Goal: Information Seeking & Learning: Learn about a topic

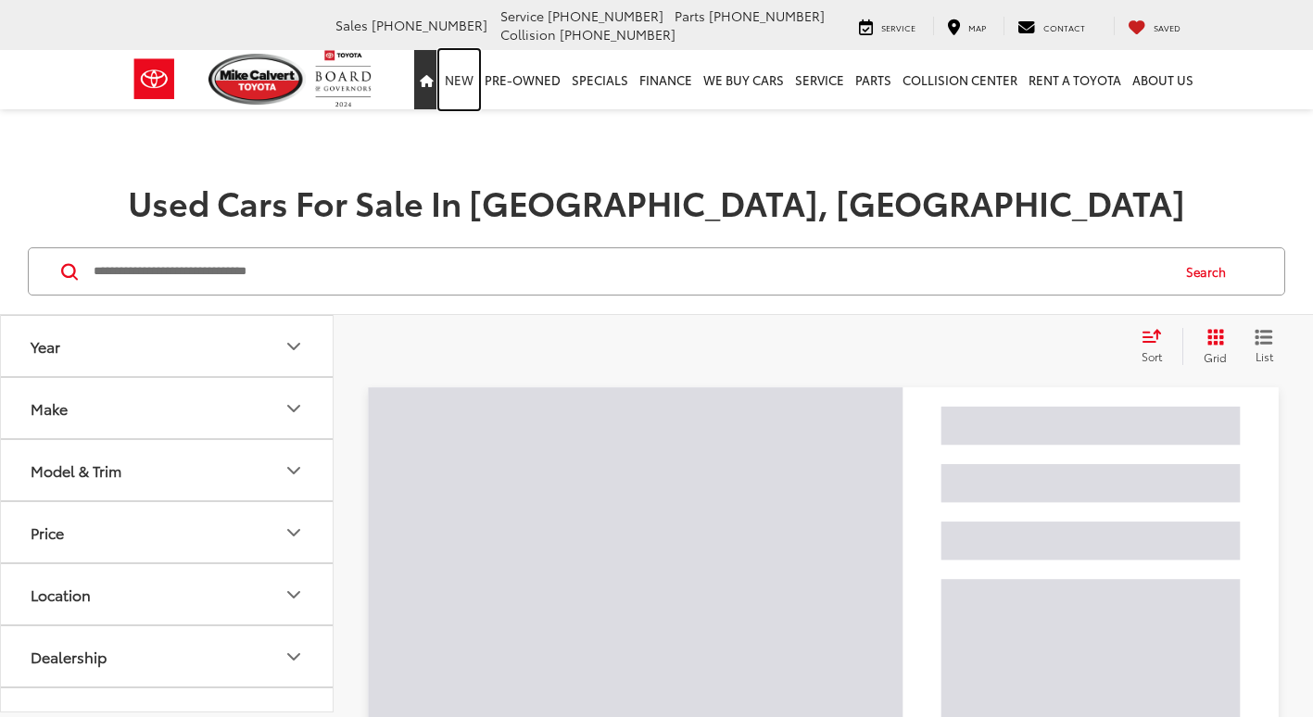
click at [466, 76] on link "New" at bounding box center [459, 79] width 40 height 59
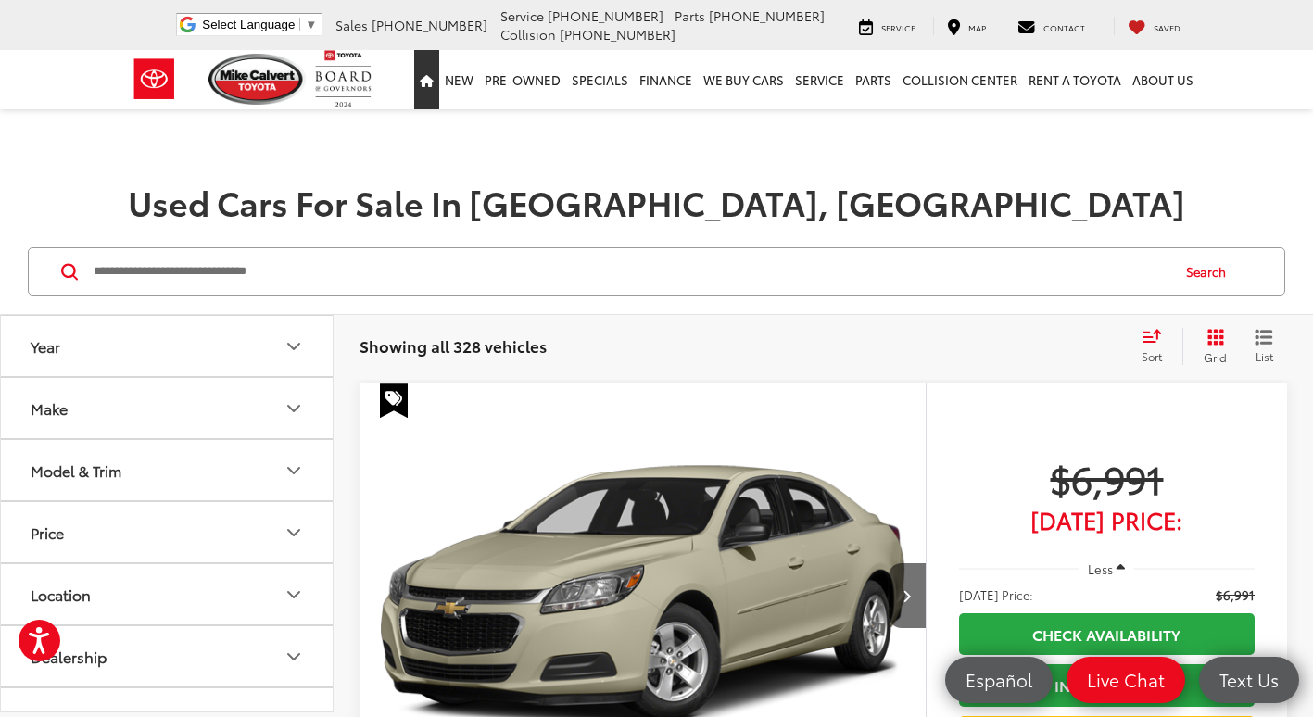
click at [427, 86] on link "Home" at bounding box center [426, 79] width 25 height 59
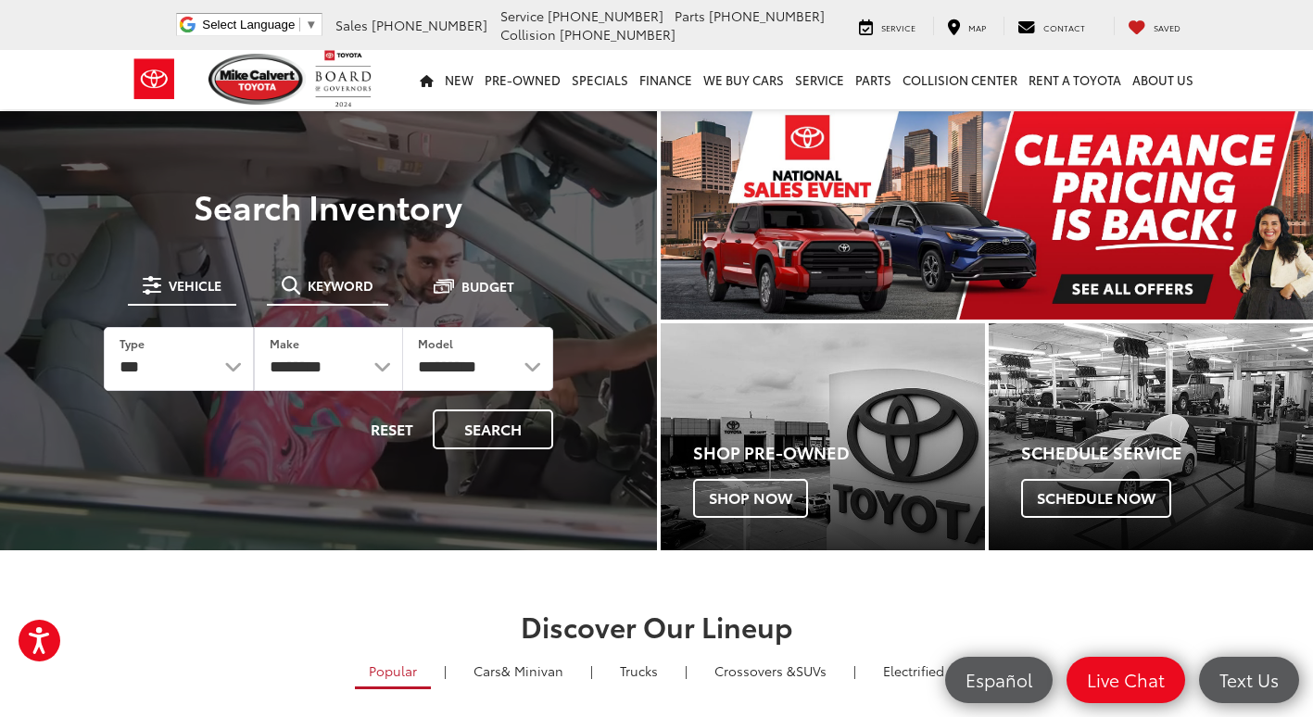
click at [328, 282] on span "Keyword" at bounding box center [341, 285] width 66 height 13
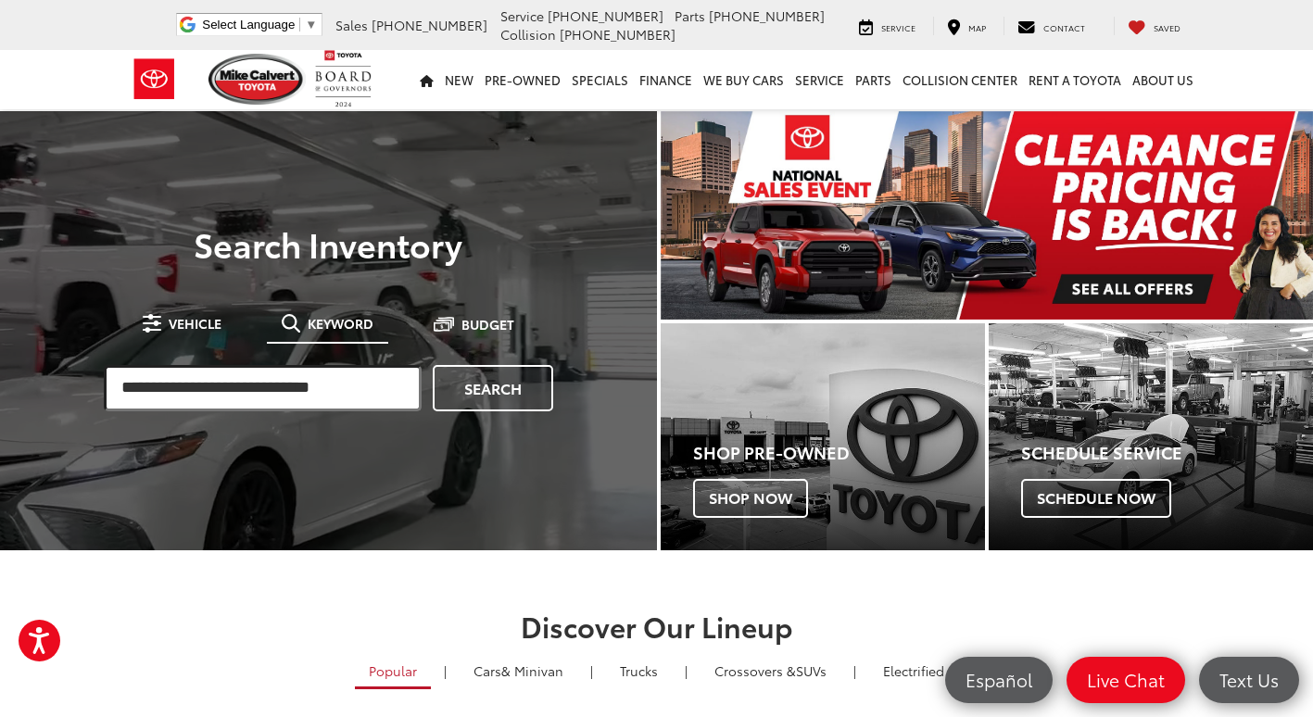
click at [311, 374] on input "search" at bounding box center [263, 388] width 318 height 46
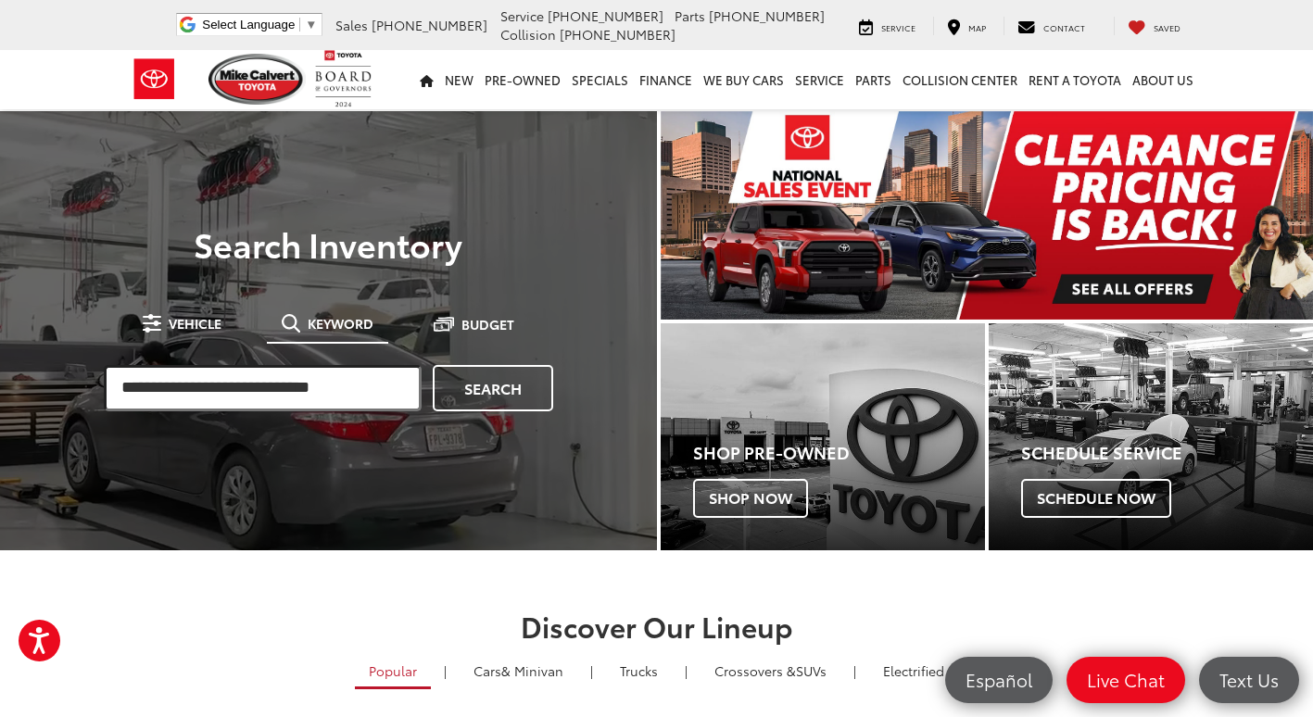
paste input "*********"
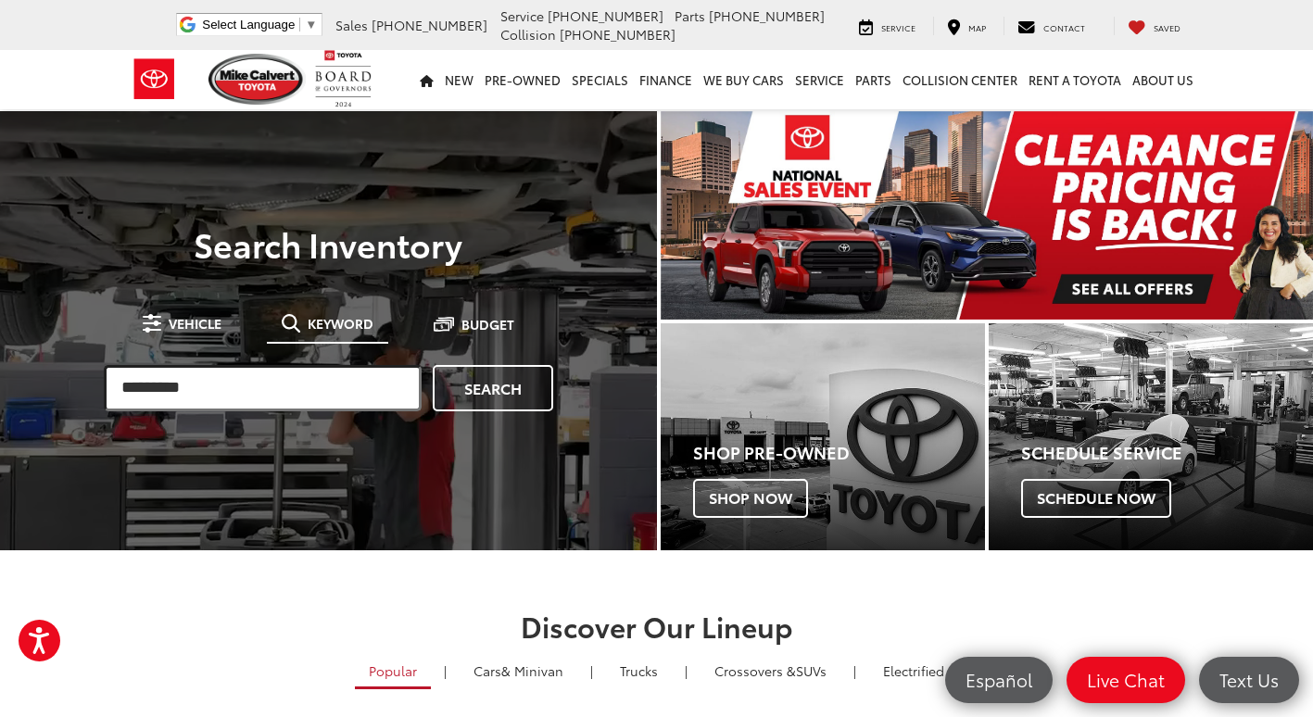
type input "*********"
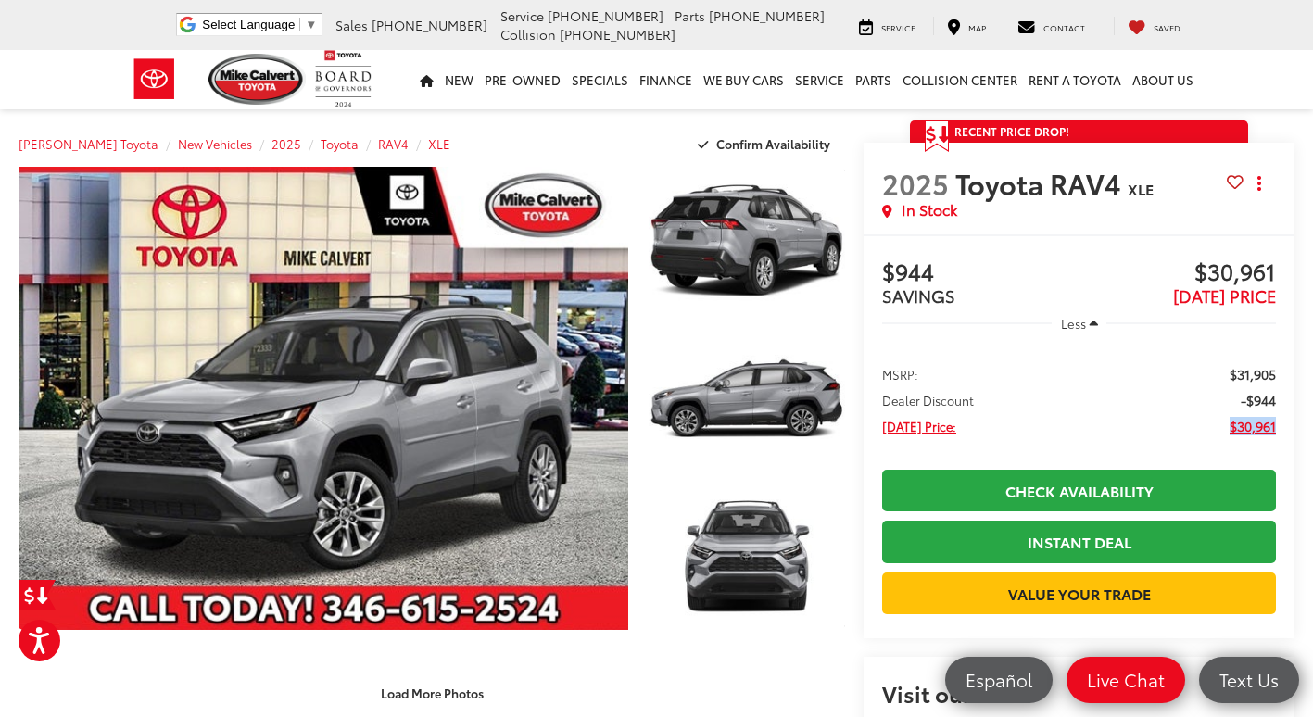
drag, startPoint x: 1225, startPoint y: 424, endPoint x: 1277, endPoint y: 429, distance: 52.2
click at [1277, 429] on ul "MSRP: $31,905 Dealer Discount -$944 Today's Price: $30,961" at bounding box center [1079, 399] width 431 height 108
copy span "$30,961"
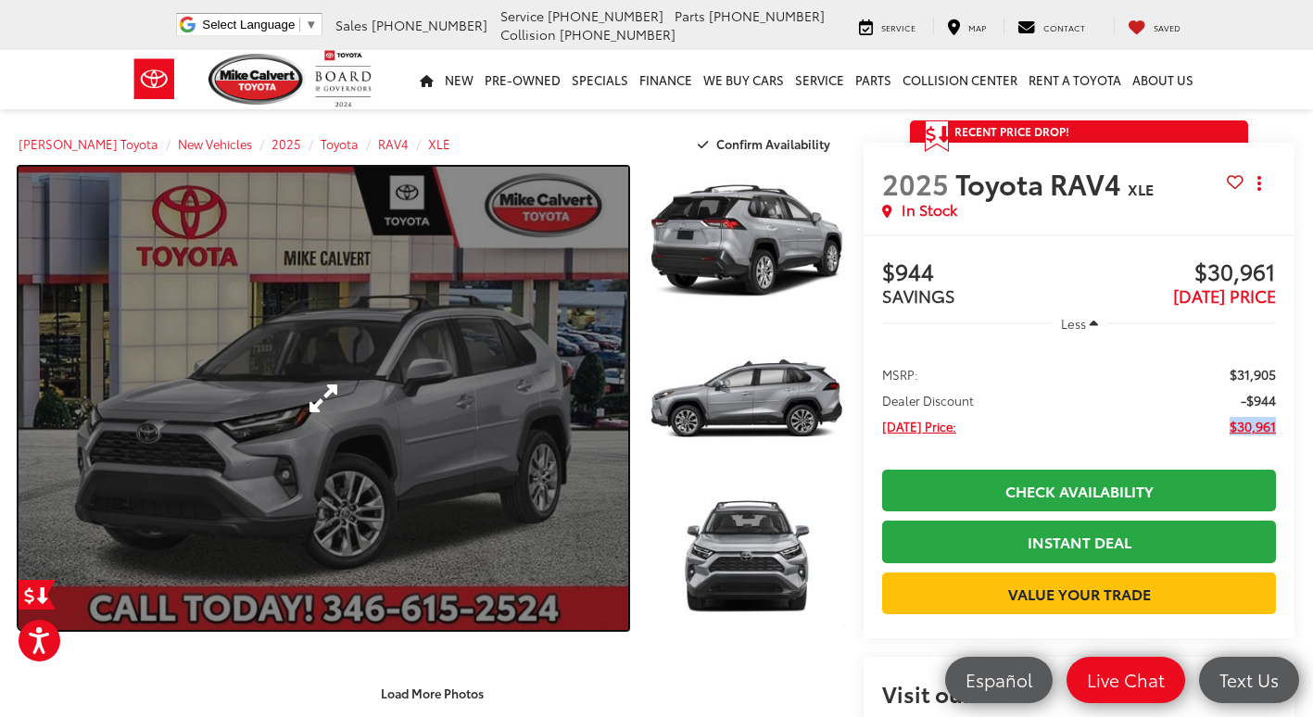
click at [560, 299] on link "Expand Photo 0" at bounding box center [324, 398] width 610 height 463
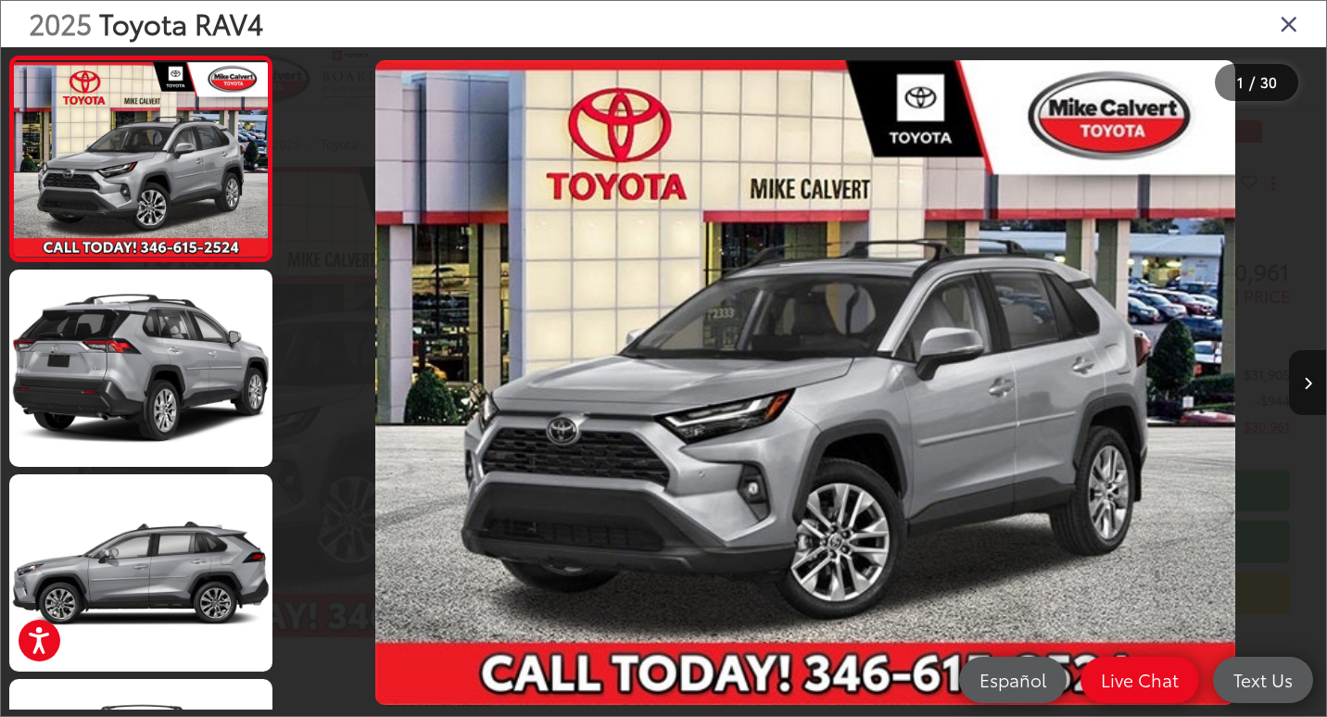
click at [1287, 16] on icon "Close gallery" at bounding box center [1289, 23] width 19 height 24
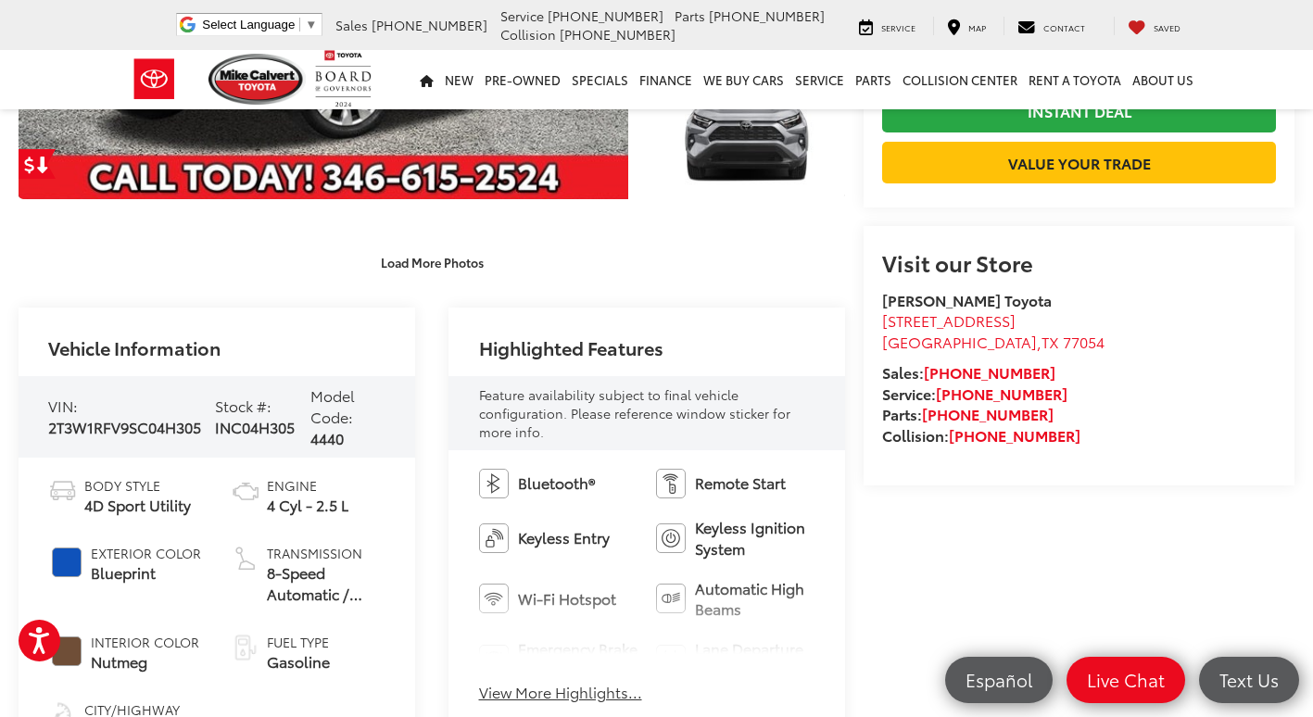
scroll to position [463, 0]
